Goal: Task Accomplishment & Management: Manage account settings

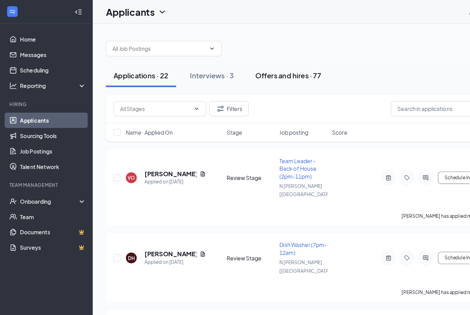
click at [266, 67] on div "Offers and hires · 77" at bounding box center [256, 67] width 58 height 9
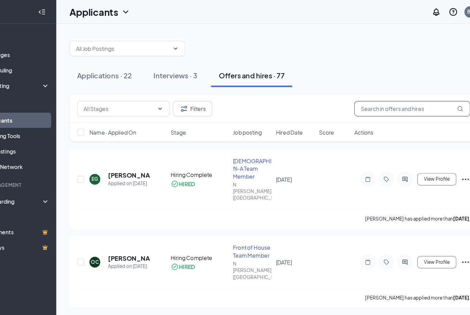
click at [355, 98] on input "text" at bounding box center [399, 97] width 103 height 14
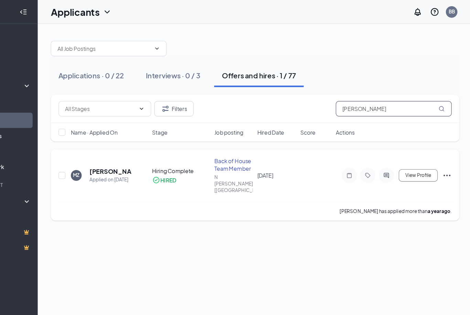
type input "[PERSON_NAME]"
click at [443, 153] on icon "Ellipses" at bounding box center [447, 156] width 8 height 8
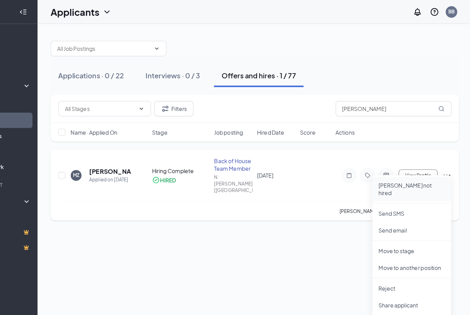
click at [386, 165] on p "Mark not hired" at bounding box center [415, 169] width 59 height 14
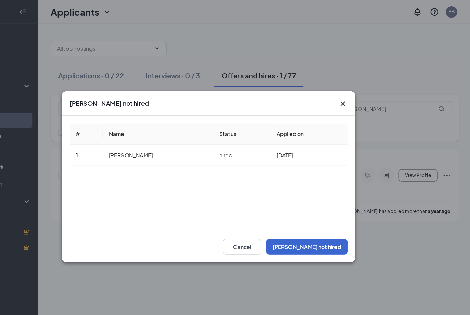
click at [286, 220] on button "Mark not hired" at bounding box center [322, 220] width 73 height 14
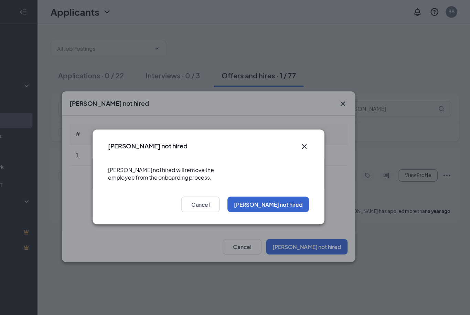
click at [264, 178] on button "Mark not hired" at bounding box center [288, 182] width 73 height 14
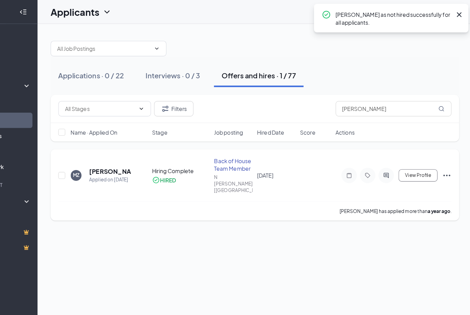
click at [443, 152] on icon "Ellipses" at bounding box center [447, 156] width 8 height 8
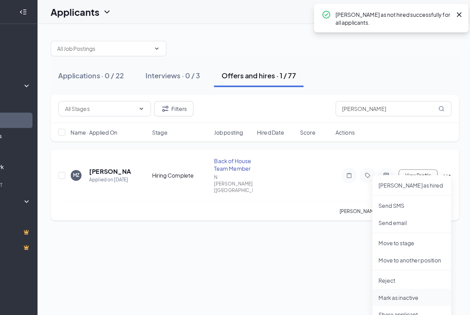
click at [386, 265] on p "Mark as inactive" at bounding box center [415, 265] width 59 height 7
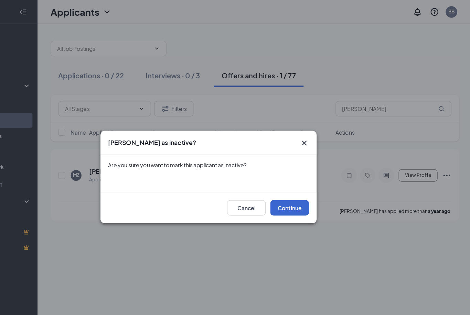
click at [290, 187] on button "Continue" at bounding box center [307, 185] width 34 height 14
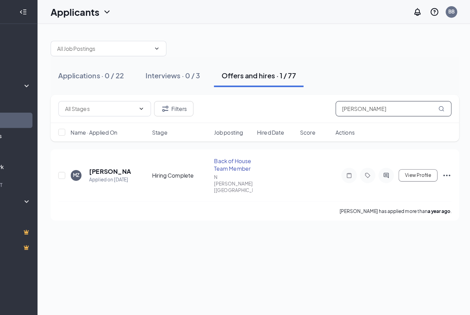
click at [348, 98] on input "[PERSON_NAME]" at bounding box center [399, 97] width 103 height 14
click at [443, 152] on icon "Ellipses" at bounding box center [447, 156] width 8 height 8
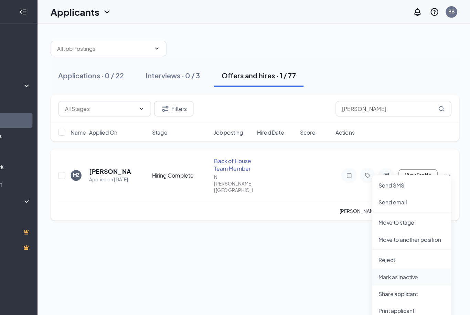
click at [386, 247] on p "Mark as inactive" at bounding box center [415, 246] width 59 height 7
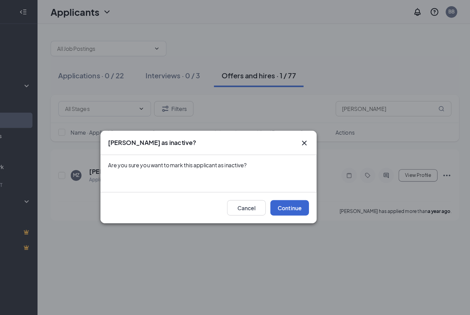
click at [290, 184] on button "Continue" at bounding box center [307, 185] width 34 height 14
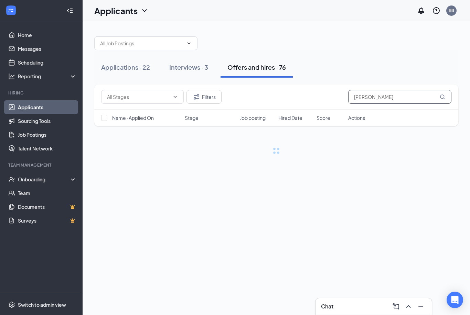
click at [384, 94] on input "[PERSON_NAME]" at bounding box center [399, 97] width 103 height 14
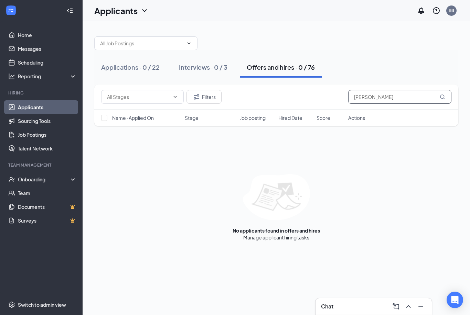
click at [371, 96] on input "[PERSON_NAME]" at bounding box center [399, 97] width 103 height 14
click at [371, 95] on input "[PERSON_NAME]" at bounding box center [399, 97] width 103 height 14
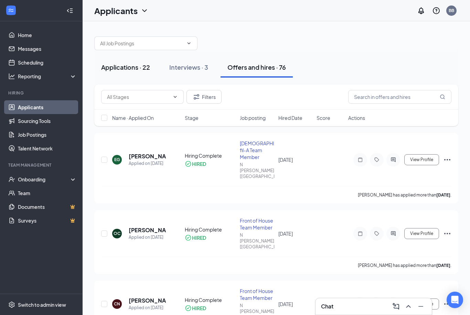
click at [134, 65] on div "Applications · 22" at bounding box center [125, 67] width 49 height 9
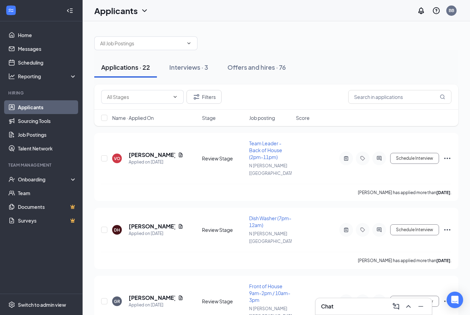
click at [340, 307] on div "Chat" at bounding box center [373, 306] width 105 height 11
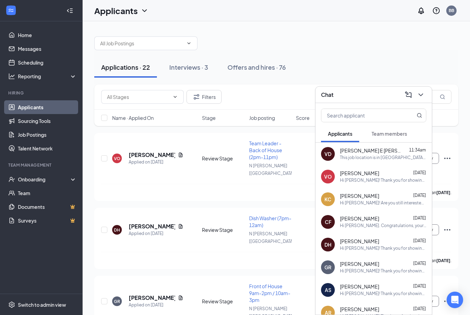
click at [358, 158] on div "This job location is in [GEOGRAPHIC_DATA], [GEOGRAPHIC_DATA]" at bounding box center [383, 158] width 86 height 6
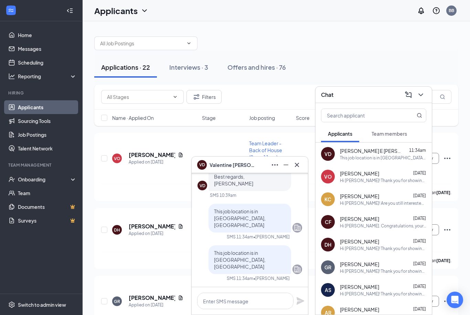
scroll to position [0, 0]
click at [230, 301] on textarea at bounding box center [245, 301] width 96 height 17
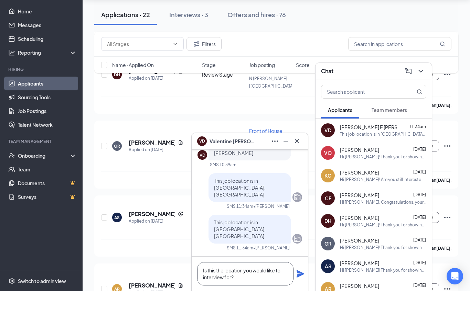
type textarea "Is this the location you would like to interview for?"
click at [299, 294] on icon "Plane" at bounding box center [300, 298] width 8 height 8
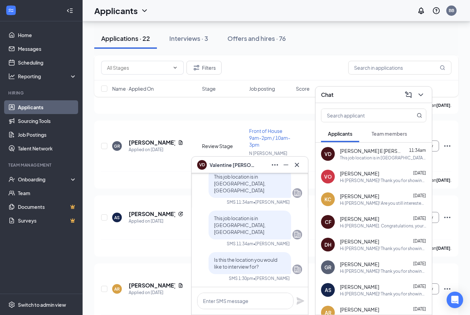
scroll to position [0, 0]
click at [301, 163] on button at bounding box center [296, 165] width 11 height 11
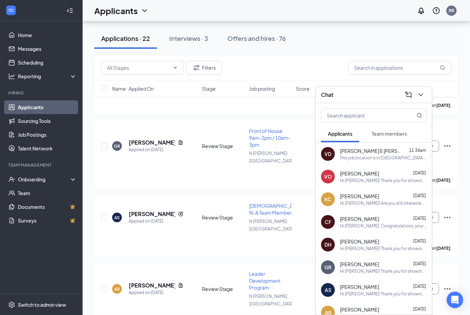
click at [425, 89] on button at bounding box center [420, 94] width 11 height 11
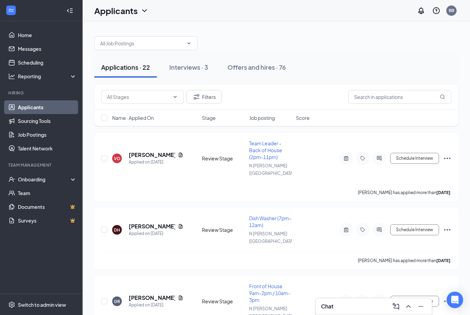
click at [51, 111] on link "Applicants" at bounding box center [47, 107] width 59 height 14
click at [131, 70] on div "Applications · 22" at bounding box center [125, 67] width 49 height 9
click at [375, 1] on div "Applicants BB" at bounding box center [276, 10] width 387 height 21
